Goal: Find contact information: Find contact information

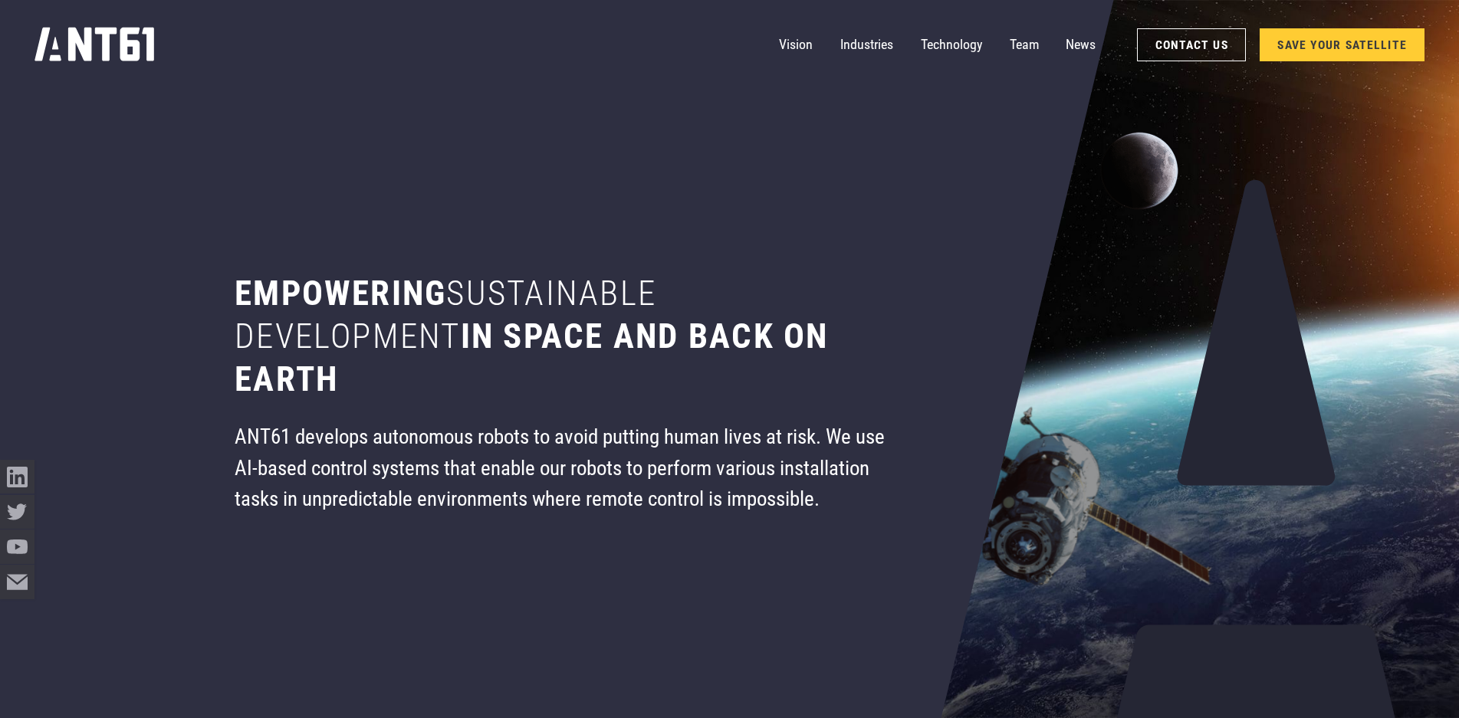
click at [819, 284] on h1 "Empowering sustainable development in space and back on earth" at bounding box center [566, 336] width 663 height 129
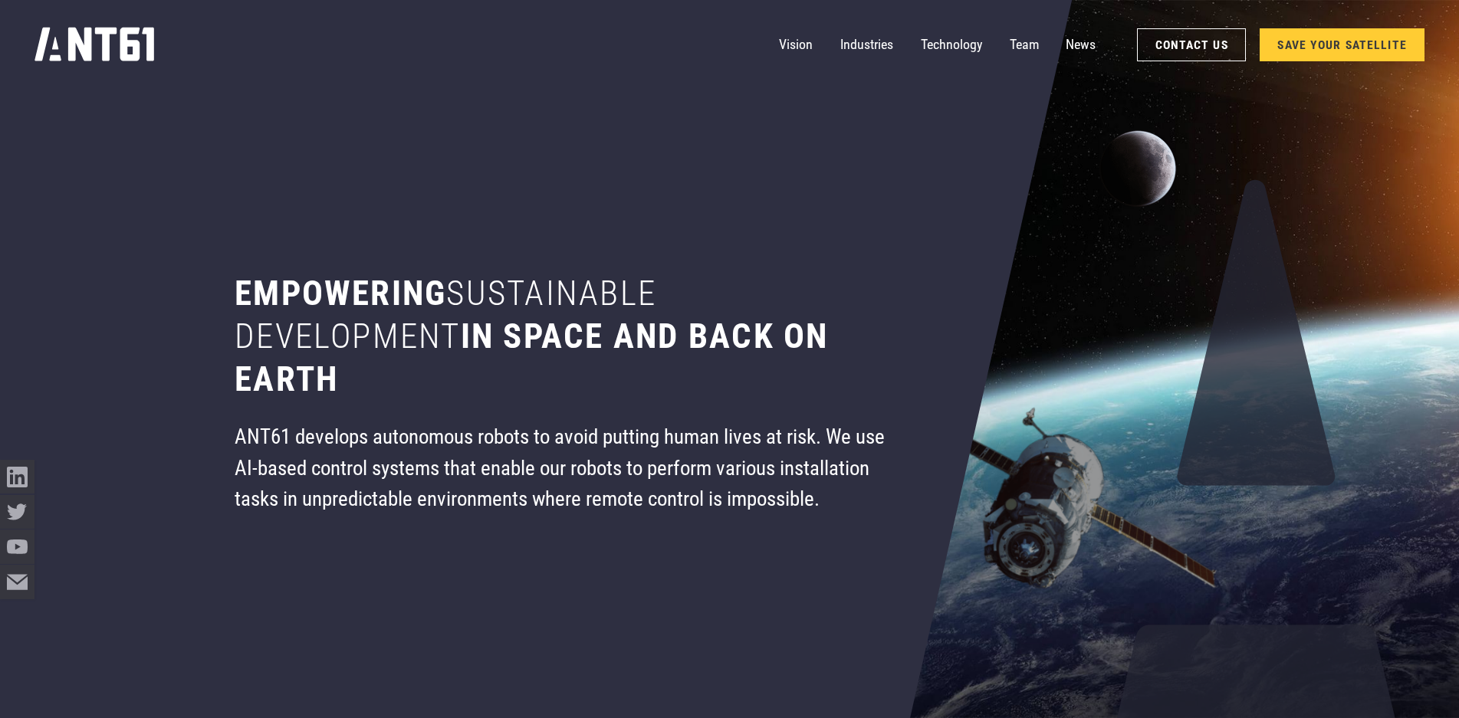
scroll to position [307, 0]
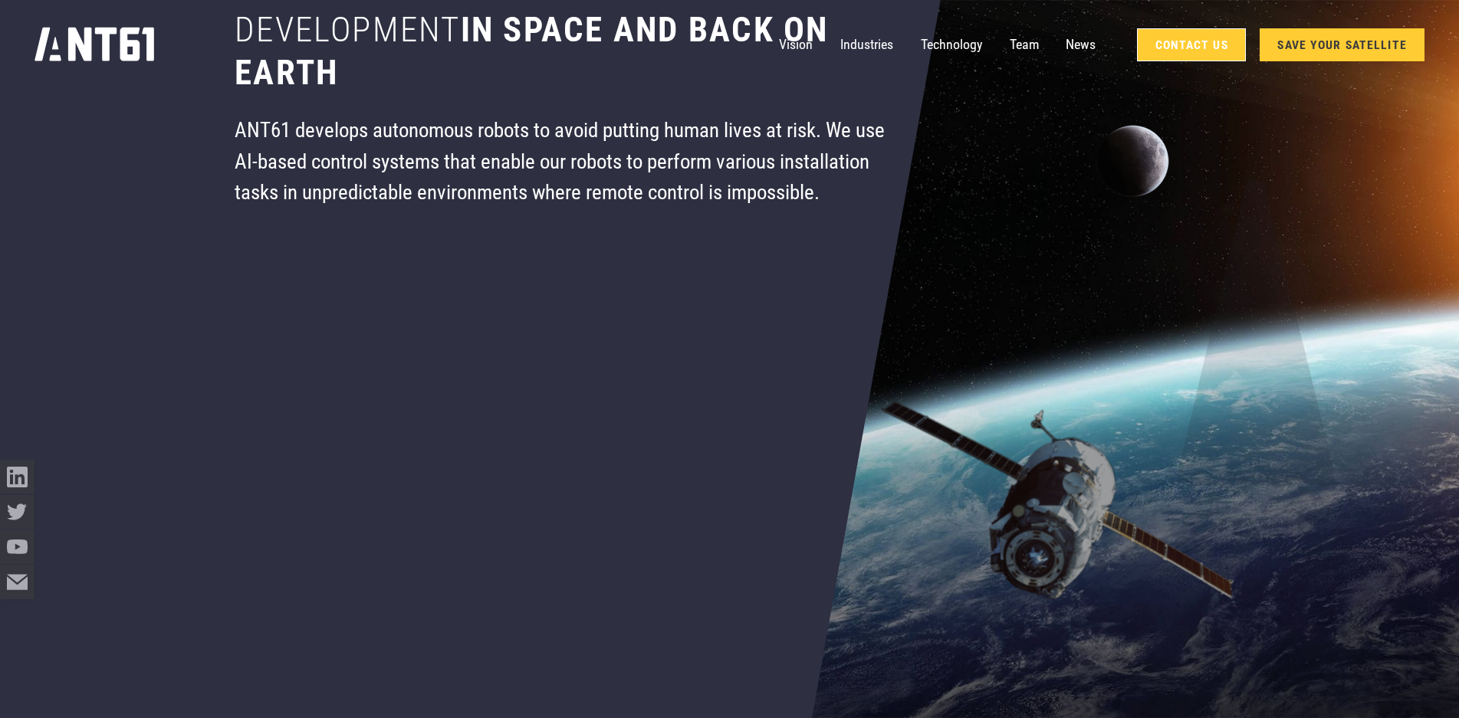
click at [1192, 46] on link "Contact Us" at bounding box center [1191, 44] width 109 height 33
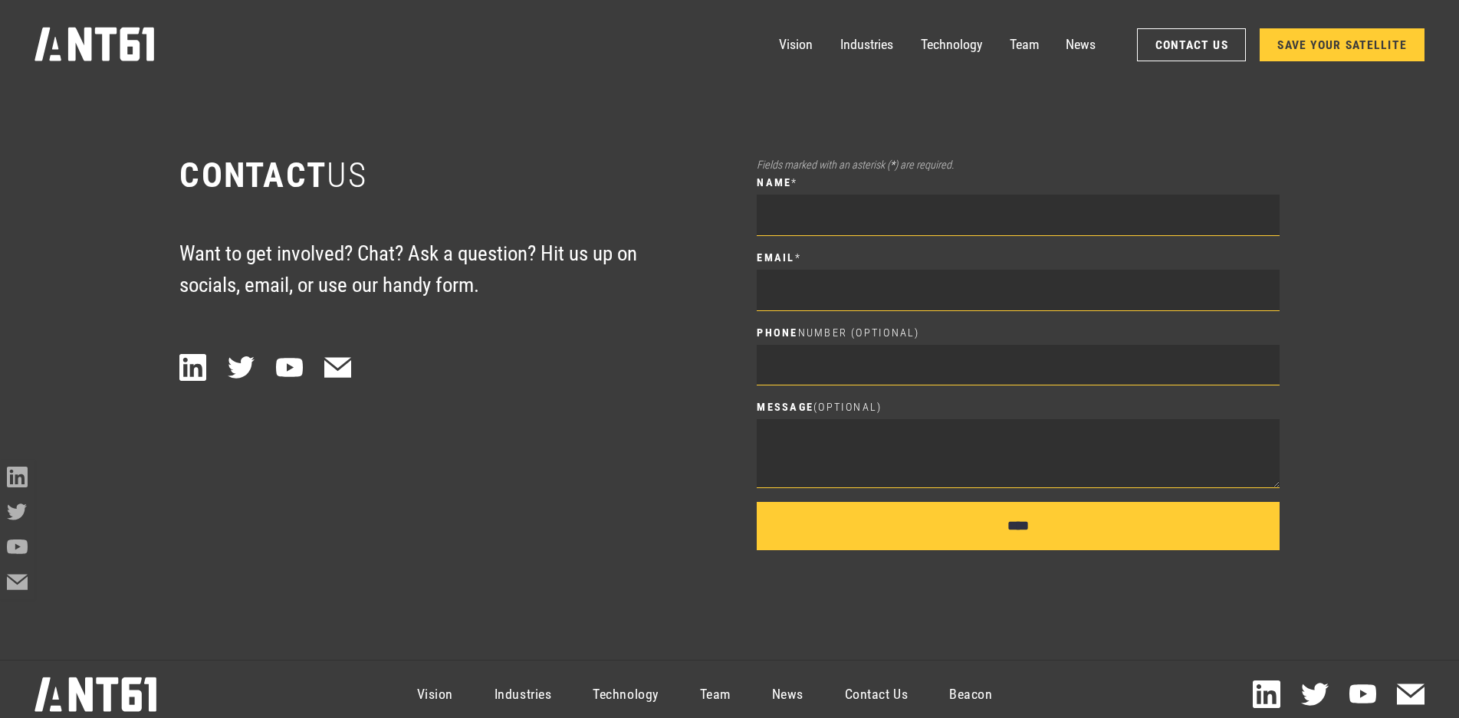
scroll to position [10024, 0]
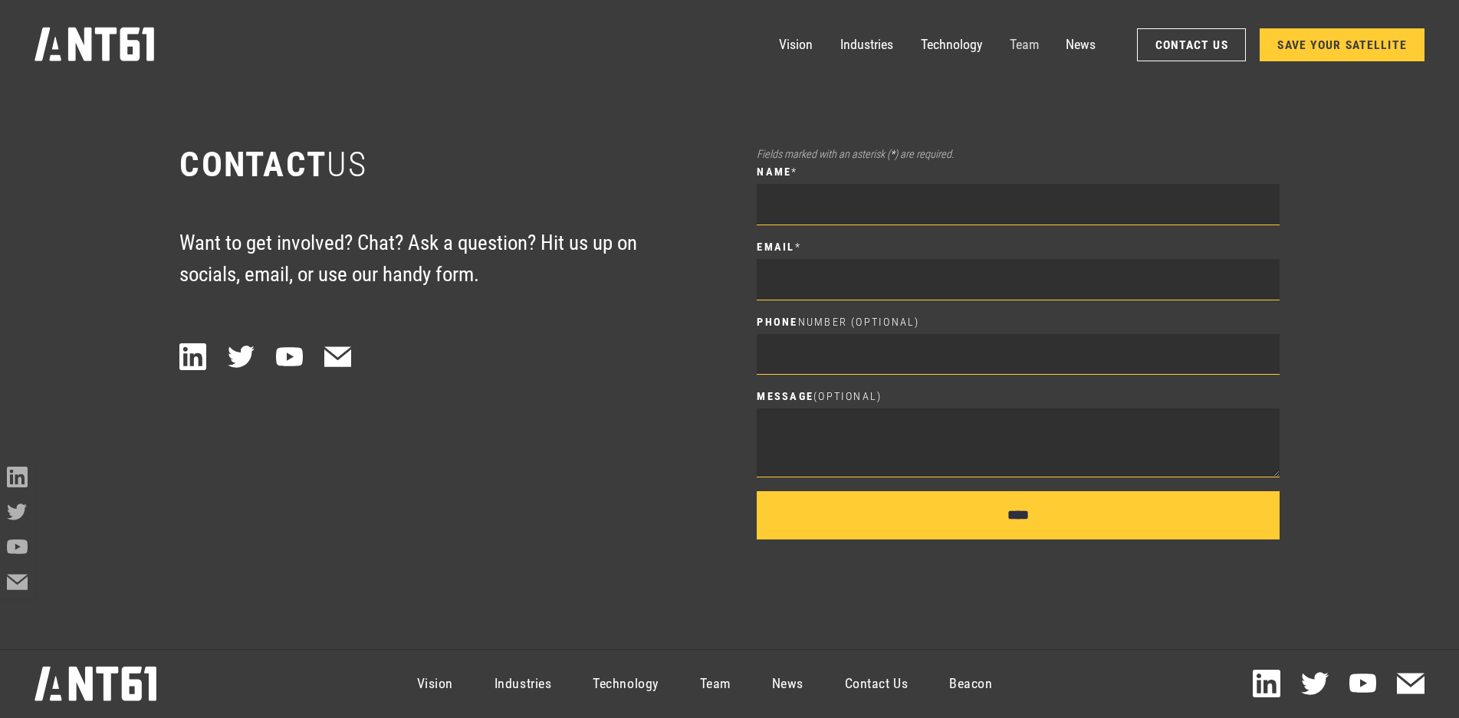
click at [1016, 50] on link "Team" at bounding box center [1024, 45] width 29 height 34
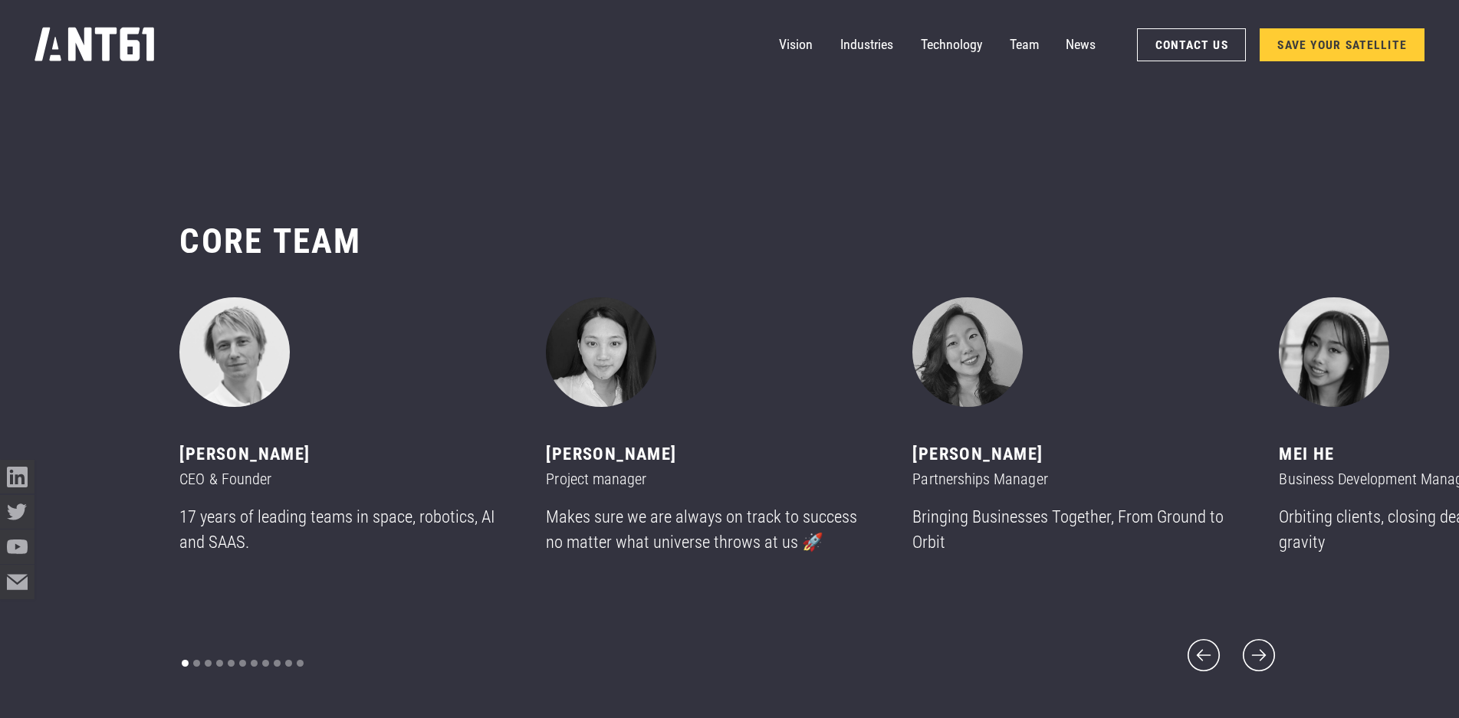
scroll to position [8529, 0]
drag, startPoint x: 1331, startPoint y: 529, endPoint x: 1325, endPoint y: 552, distance: 23.6
click at [1325, 552] on p "Orbiting clients, closing deals, and defying gravity" at bounding box center [1441, 530] width 325 height 51
click at [1339, 629] on div "CORE team ‍ [PERSON_NAME] CEO & Founder 17 years of leading teams in space, rob…" at bounding box center [729, 449] width 1459 height 594
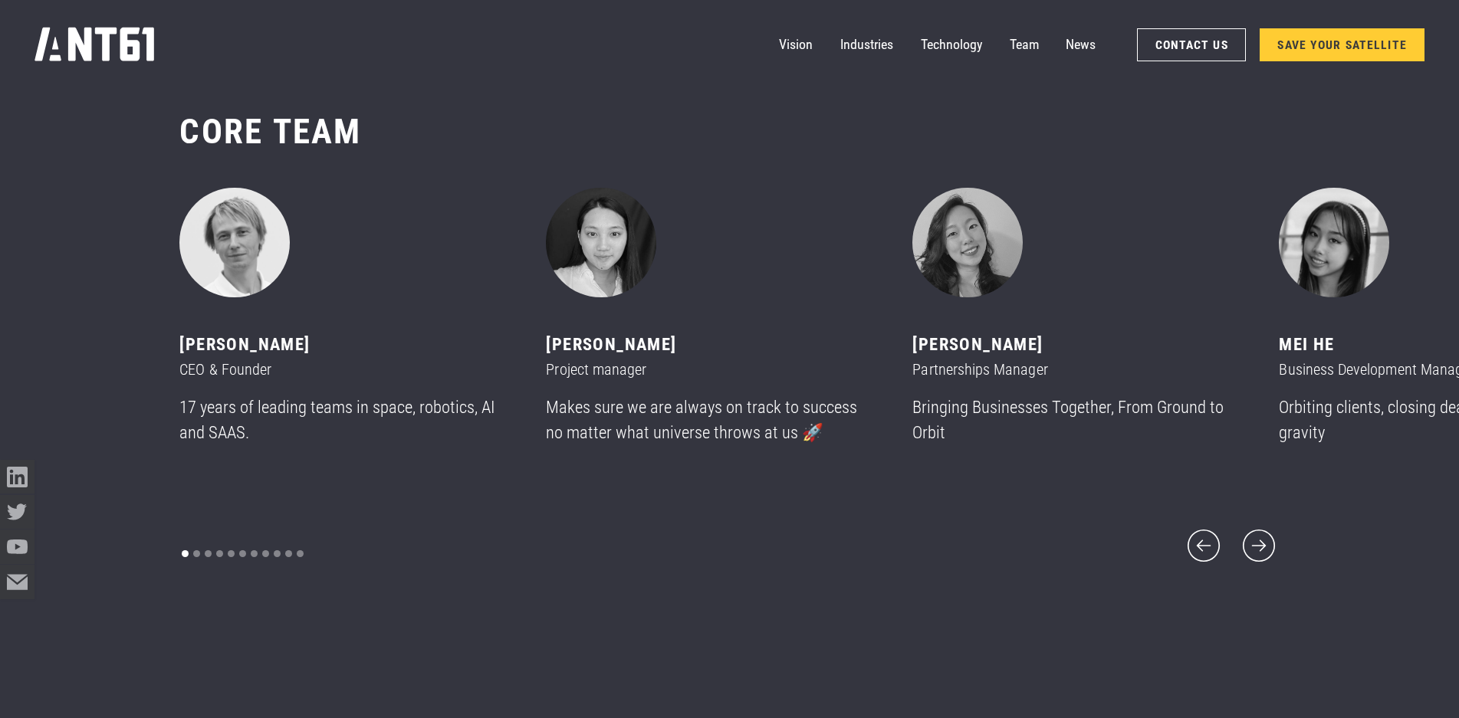
scroll to position [8759, 0]
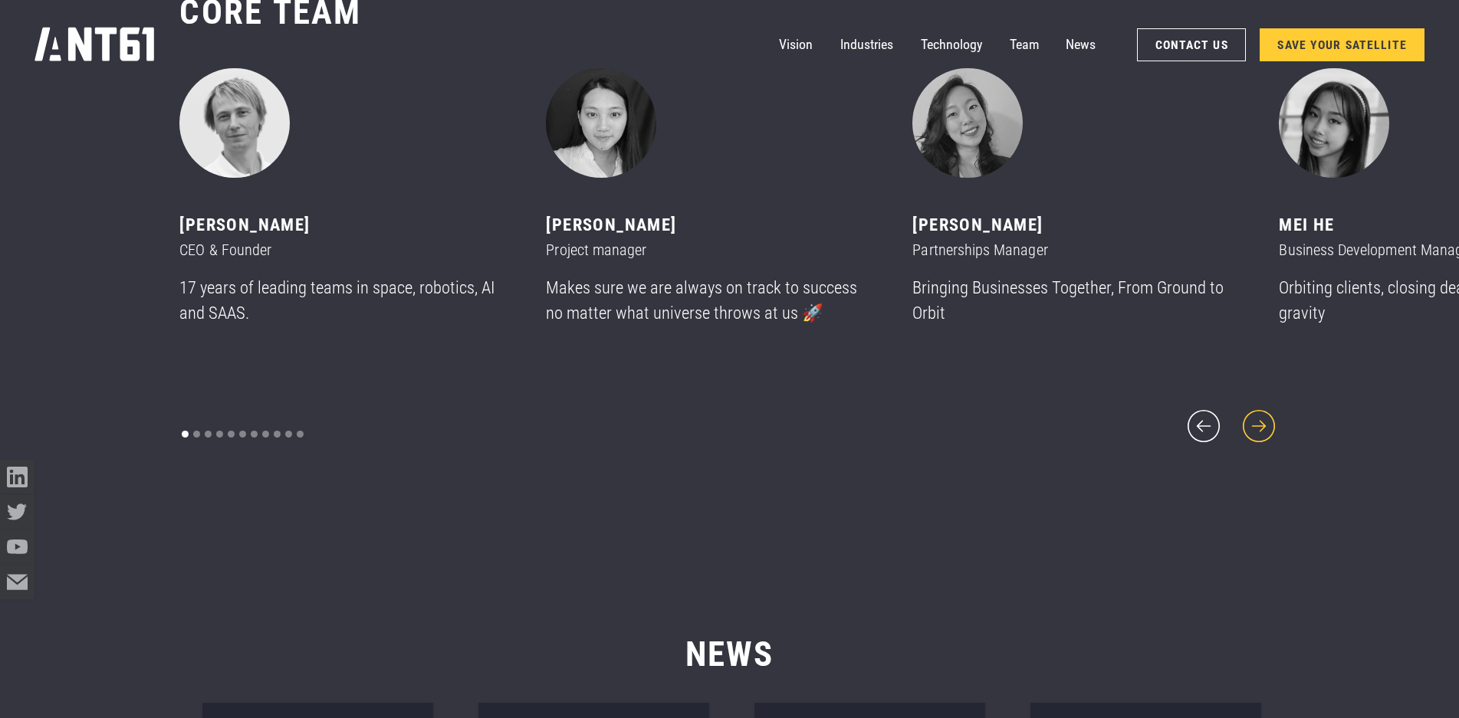
click at [1264, 423] on icon "next slide" at bounding box center [1258, 426] width 41 height 41
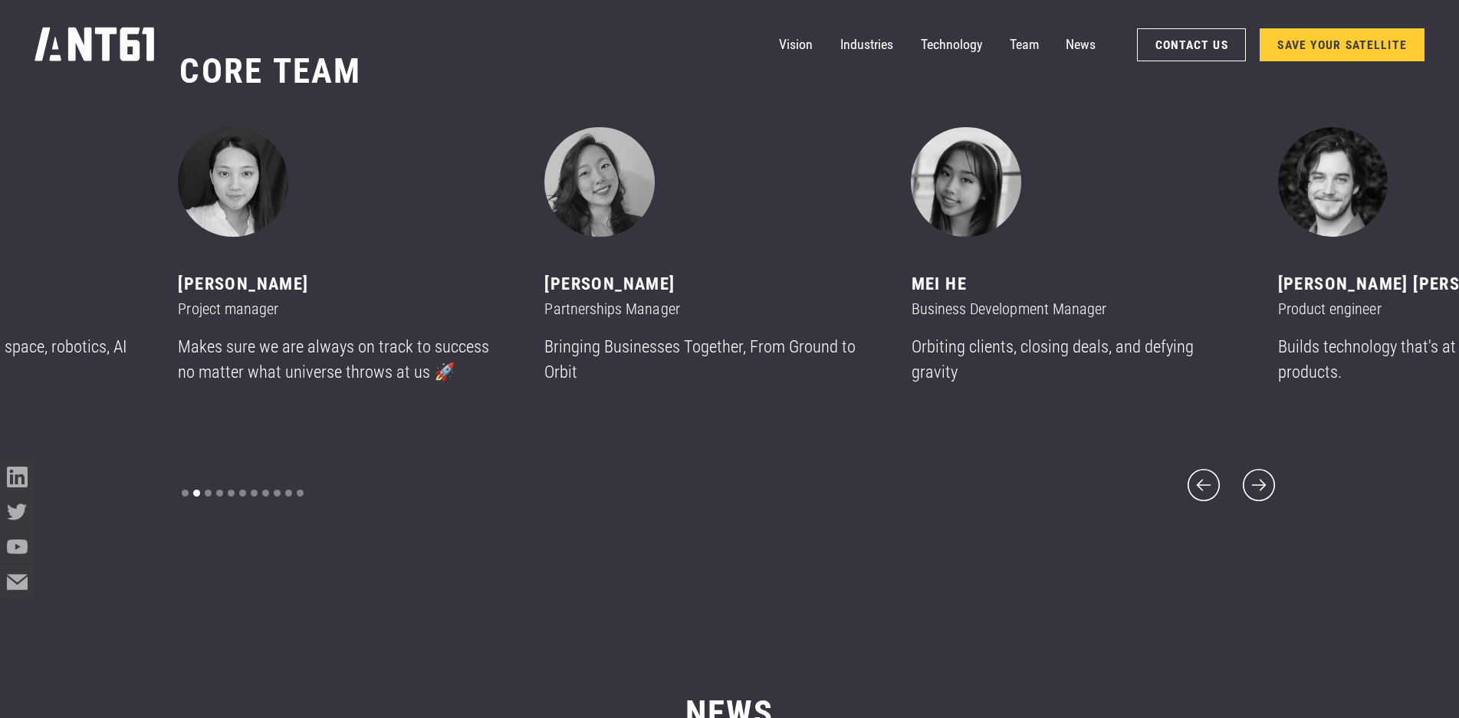
scroll to position [8606, 0]
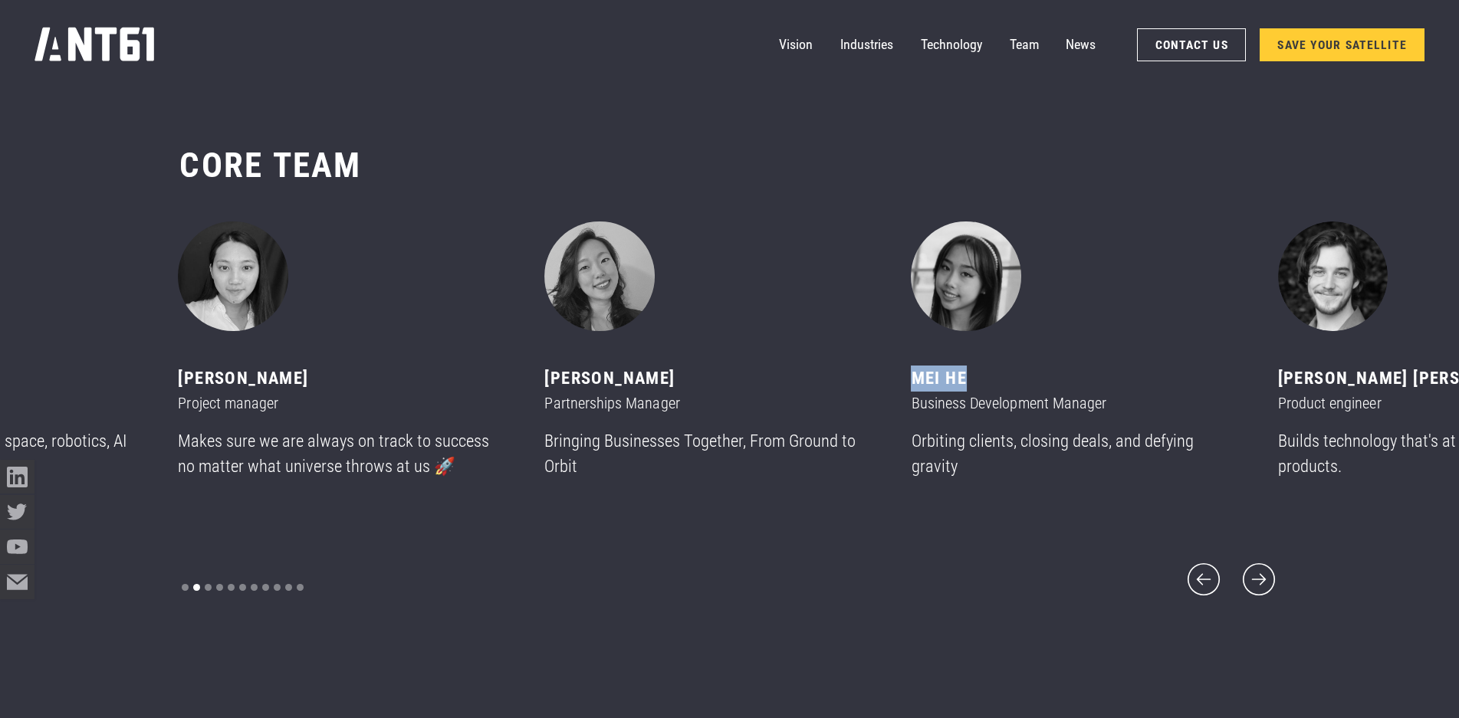
drag, startPoint x: 970, startPoint y: 392, endPoint x: 918, endPoint y: 394, distance: 52.1
click at [918, 392] on div "MeI He" at bounding box center [1073, 379] width 325 height 26
copy div "MeI He"
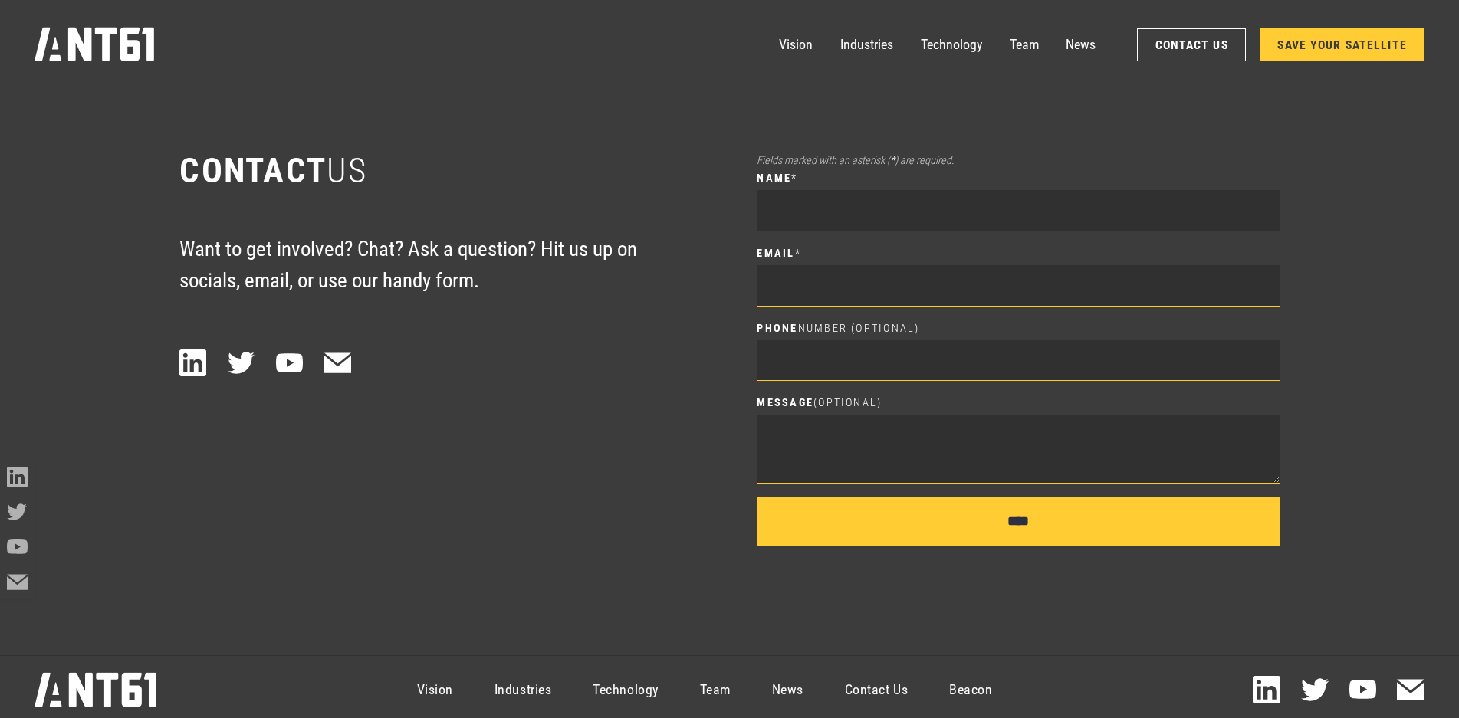
scroll to position [10024, 0]
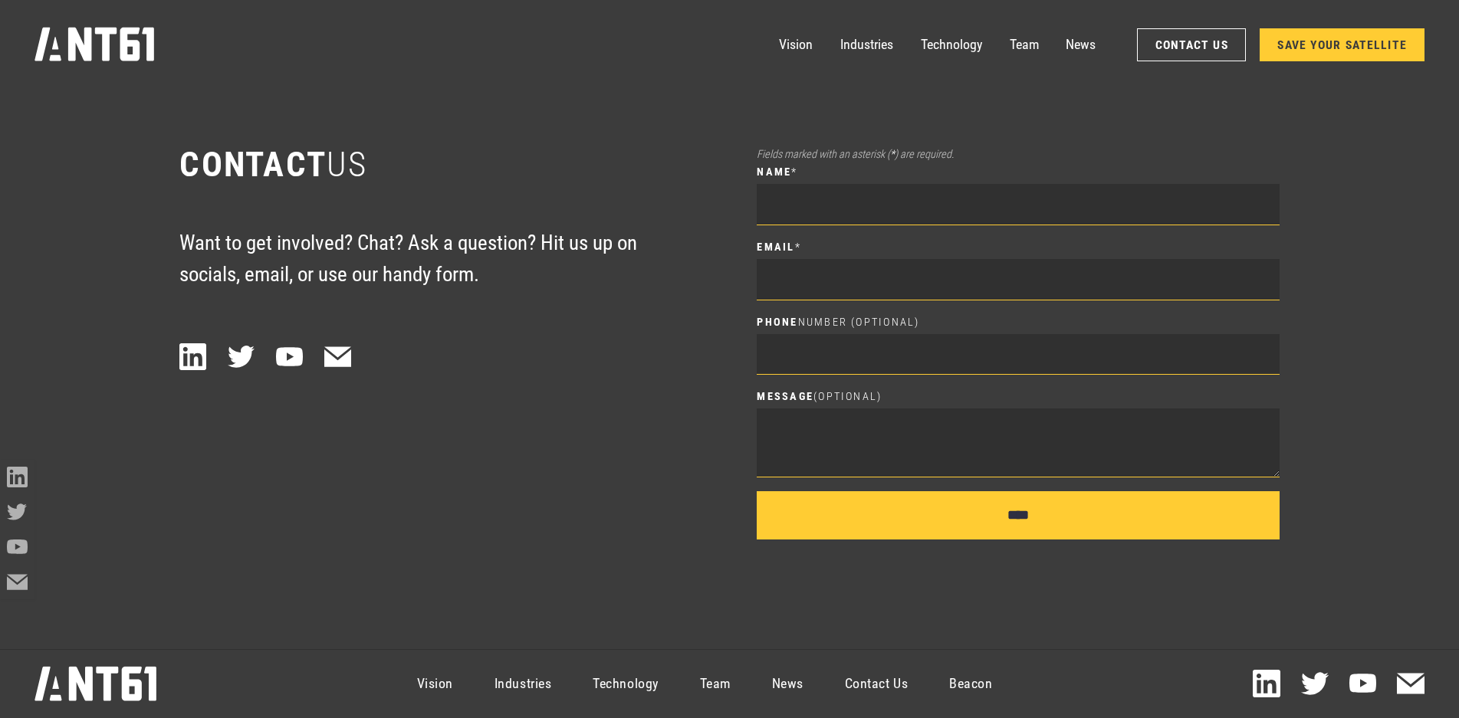
click at [860, 682] on link "Contact Us" at bounding box center [876, 684] width 104 height 62
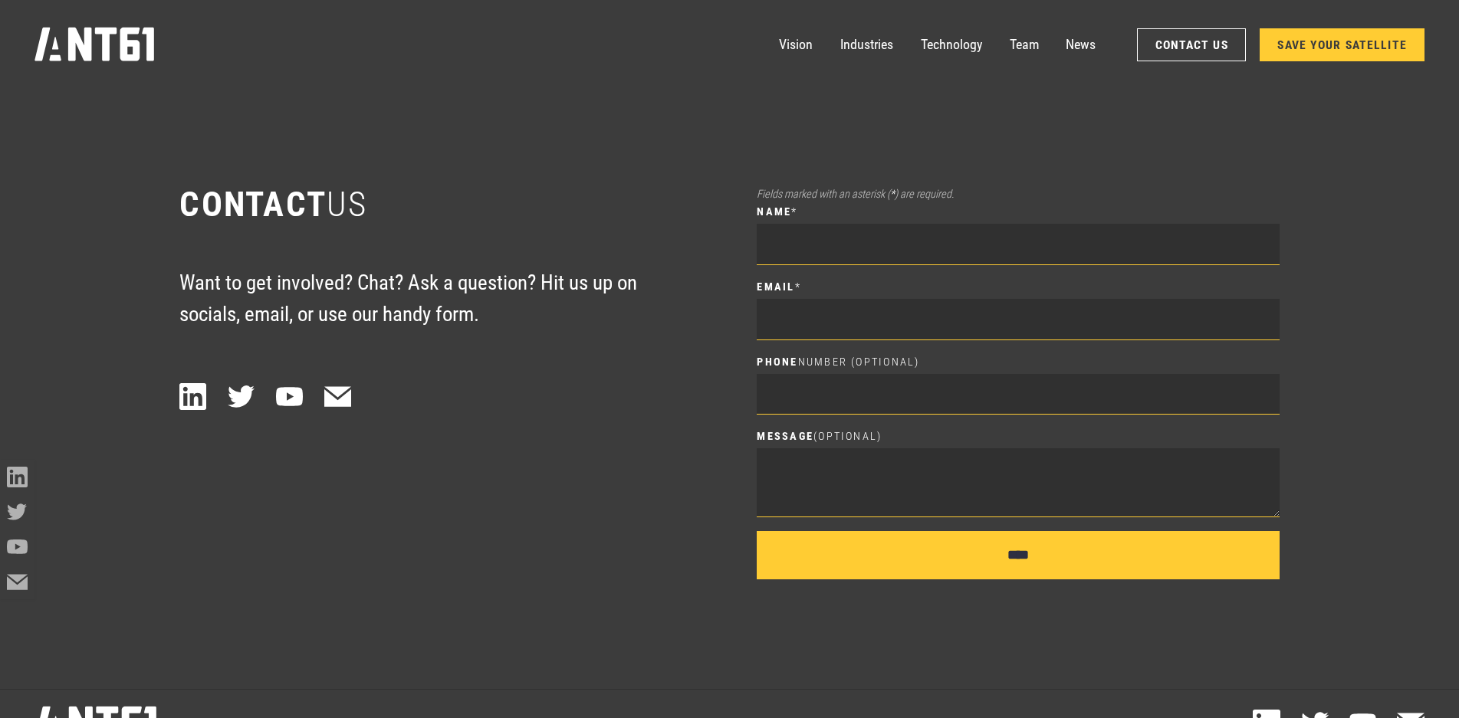
scroll to position [9966, 0]
